Goal: Task Accomplishment & Management: Complete application form

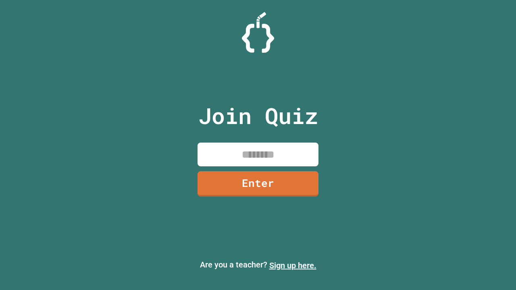
click at [293, 266] on link "Sign up here." at bounding box center [292, 266] width 47 height 10
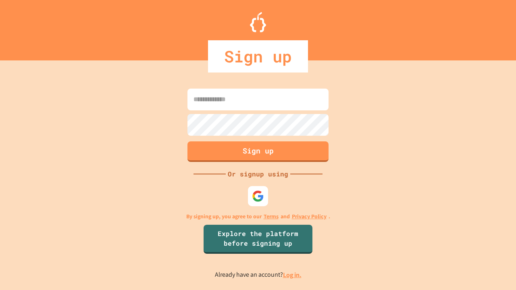
click at [293, 275] on link "Log in." at bounding box center [292, 275] width 19 height 8
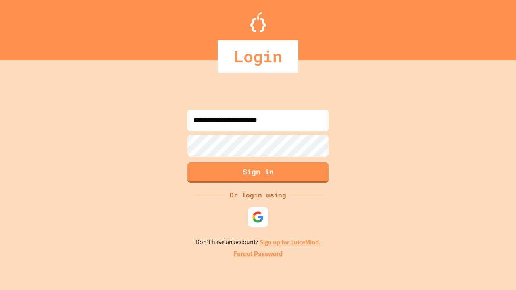
type input "**********"
